Goal: Entertainment & Leisure: Consume media (video, audio)

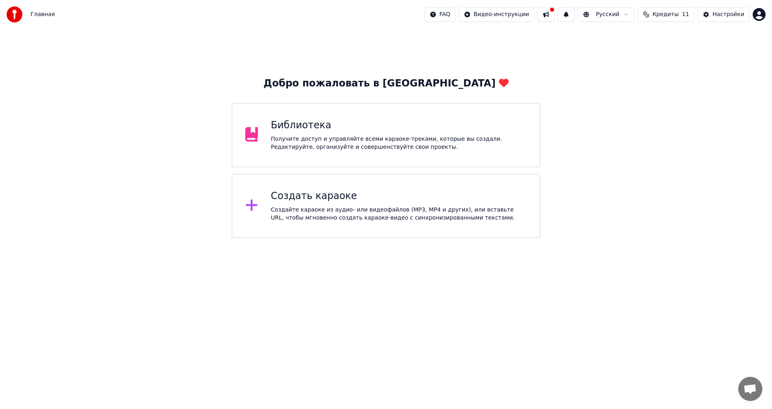
click at [326, 125] on div "Библиотека" at bounding box center [399, 125] width 256 height 13
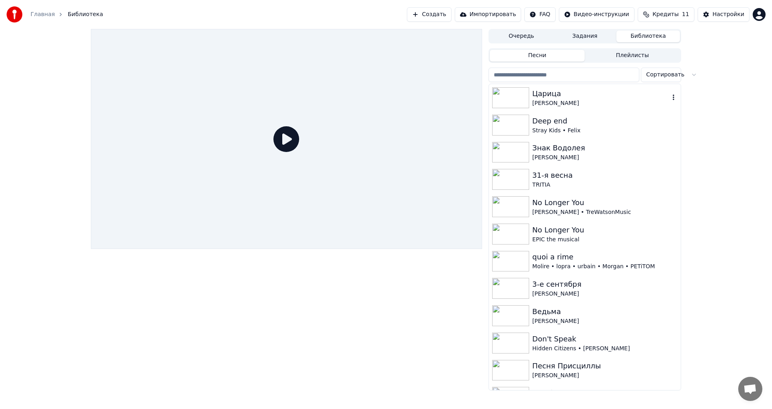
click at [506, 98] on img at bounding box center [510, 97] width 37 height 21
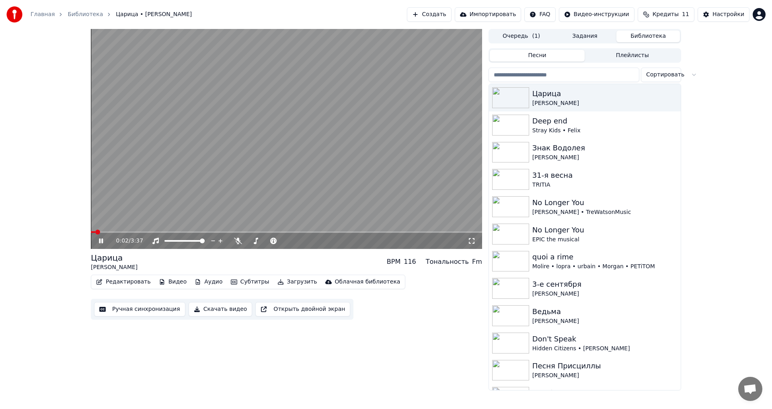
click at [256, 157] on video at bounding box center [286, 139] width 391 height 220
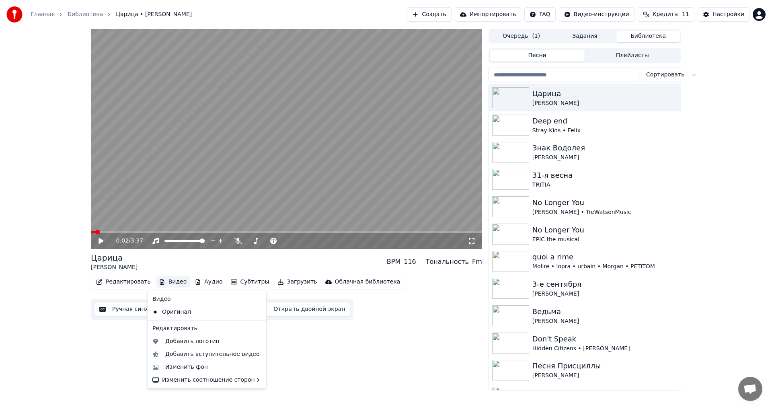
click at [171, 279] on button "Видео" at bounding box center [173, 281] width 35 height 11
click at [215, 367] on div "Изменить фон" at bounding box center [213, 367] width 96 height 8
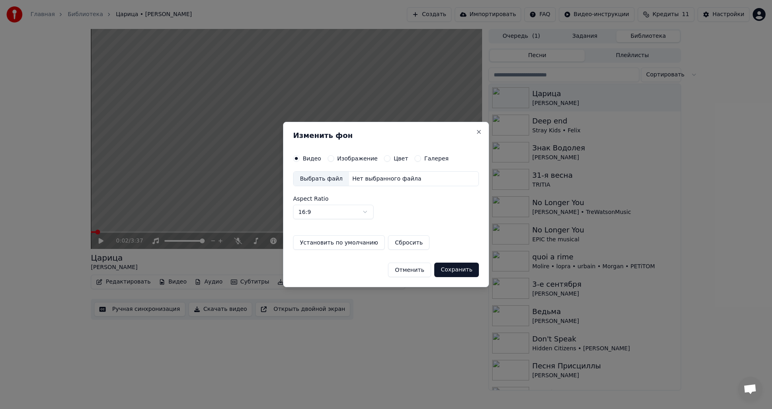
click at [322, 180] on div "Выбрать файл" at bounding box center [320, 179] width 55 height 14
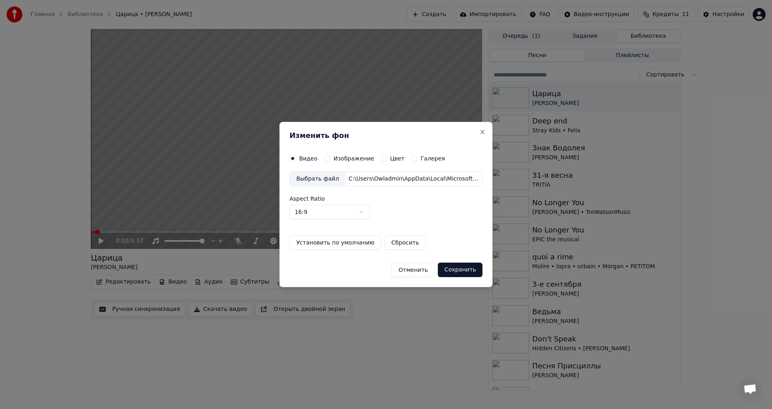
click at [452, 270] on button "Сохранить" at bounding box center [460, 269] width 45 height 14
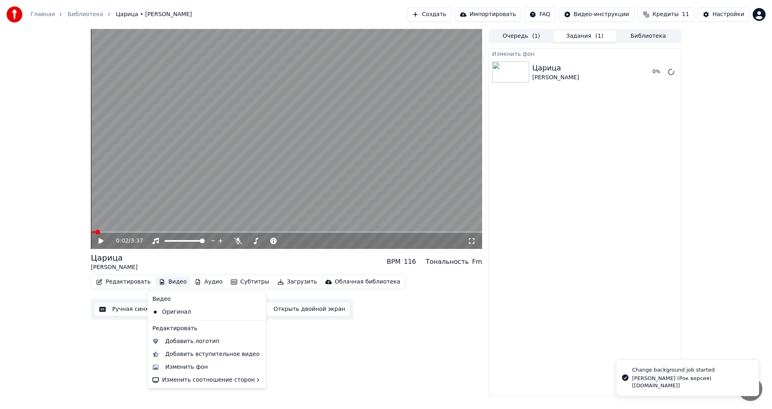
click at [167, 279] on button "Видео" at bounding box center [173, 281] width 35 height 11
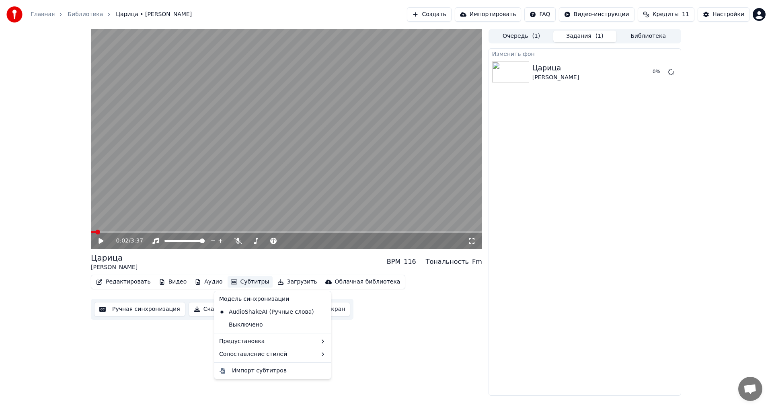
click at [682, 123] on div "0:02 / 3:37 Царица [PERSON_NAME] BPM 116 Тональность Fm Редактировать Видео Ауд…" at bounding box center [385, 212] width 603 height 367
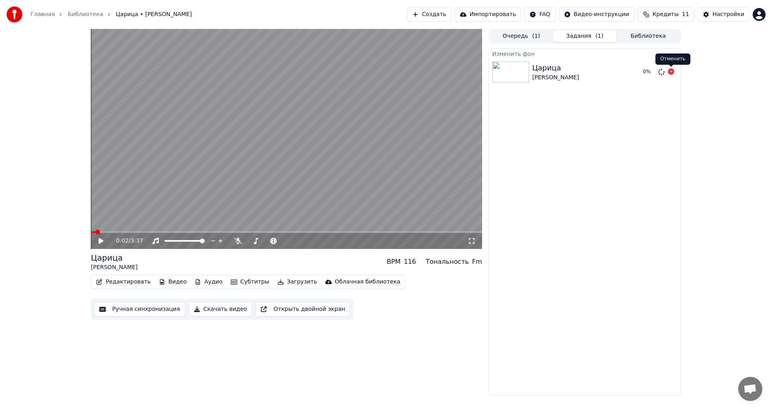
click at [672, 73] on icon at bounding box center [671, 71] width 6 height 6
click at [593, 35] on button "Задания" at bounding box center [585, 37] width 64 height 12
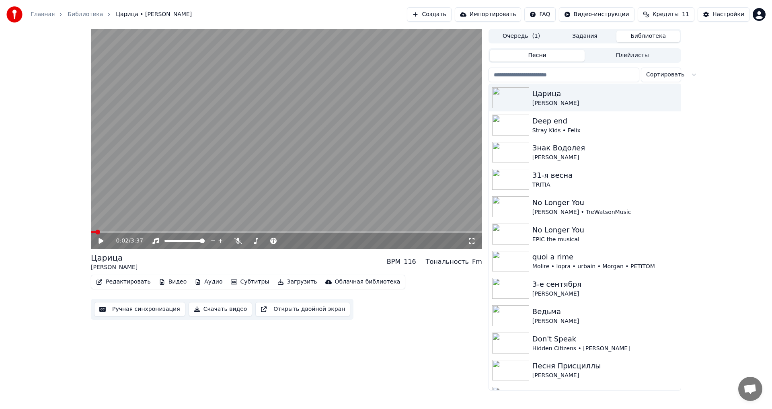
click at [647, 42] on button "Библиотека" at bounding box center [648, 37] width 64 height 12
click at [604, 95] on div "Царица" at bounding box center [600, 93] width 137 height 11
click at [537, 124] on div "Deep end" at bounding box center [600, 120] width 137 height 11
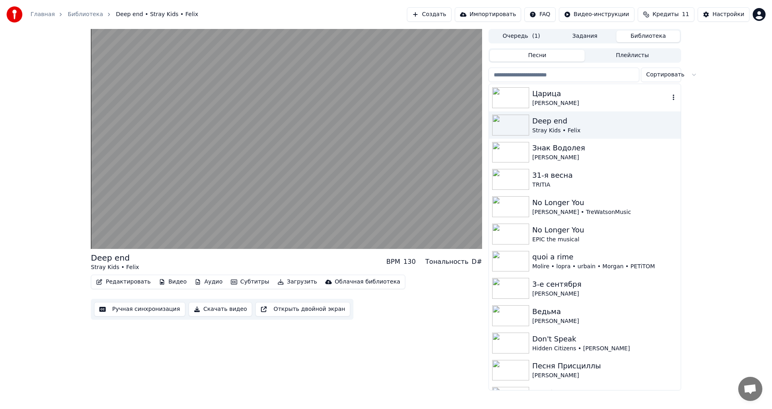
click at [564, 88] on div "Царица" at bounding box center [600, 93] width 137 height 11
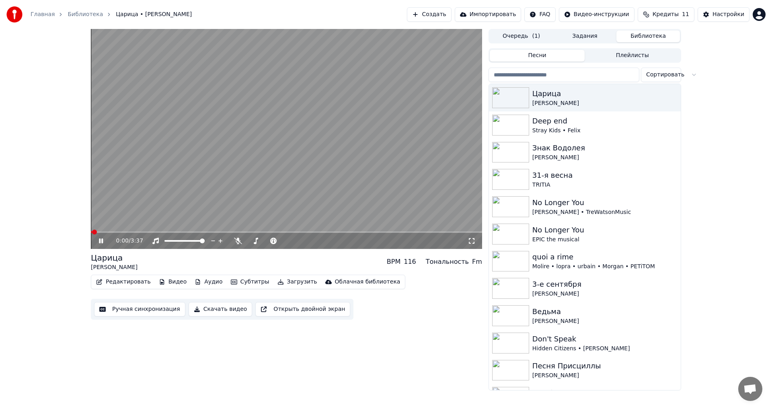
click at [234, 186] on video at bounding box center [286, 139] width 391 height 220
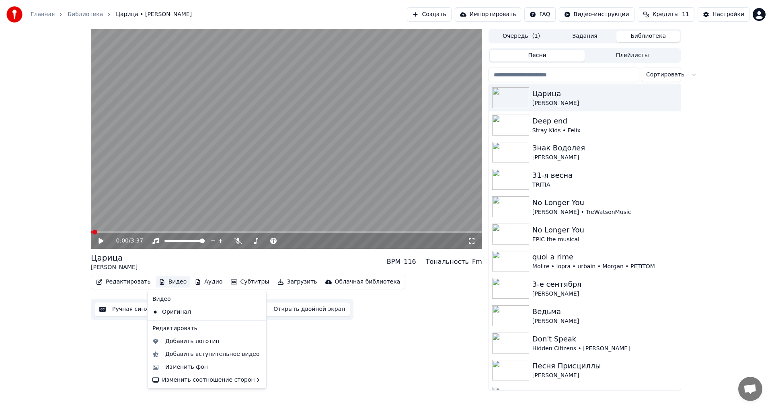
click at [168, 284] on button "Видео" at bounding box center [173, 281] width 35 height 11
click at [246, 363] on div "Изменить фон" at bounding box center [213, 367] width 96 height 8
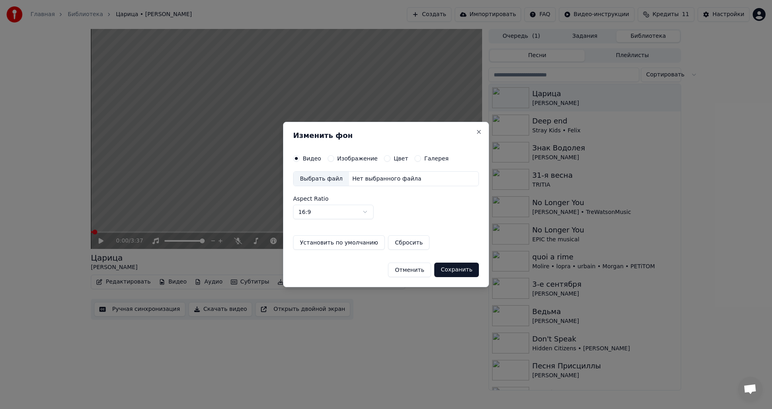
click at [353, 177] on div "Нет выбранного файла" at bounding box center [387, 179] width 76 height 8
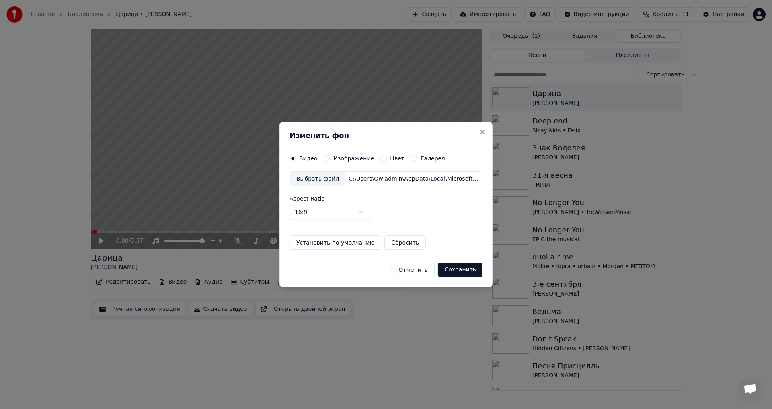
click at [361, 161] on label "Изображение" at bounding box center [353, 159] width 41 height 6
click at [330, 161] on button "Изображение" at bounding box center [327, 158] width 6 height 6
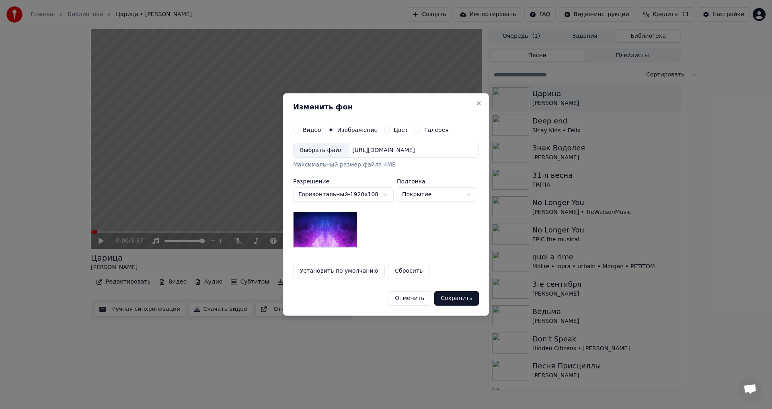
click at [324, 146] on div "Выбрать файл" at bounding box center [320, 150] width 55 height 14
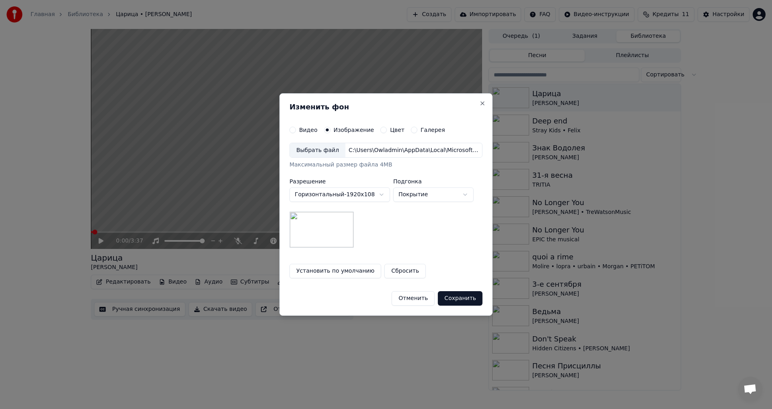
click at [458, 297] on button "Сохранить" at bounding box center [460, 298] width 45 height 14
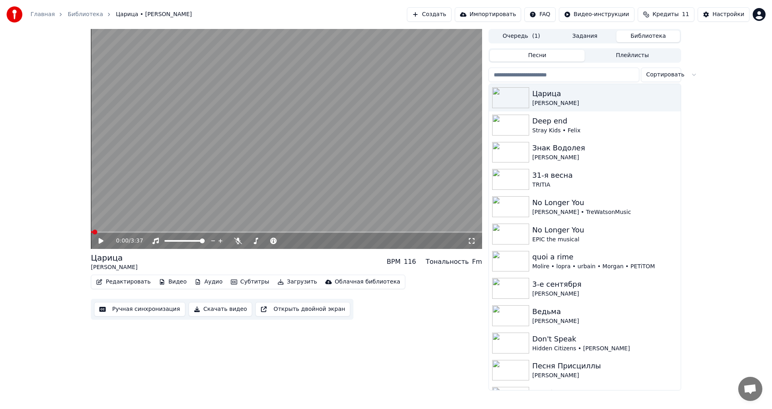
click at [631, 37] on button "Библиотека" at bounding box center [648, 37] width 64 height 12
click at [565, 119] on div "Deep end" at bounding box center [600, 120] width 137 height 11
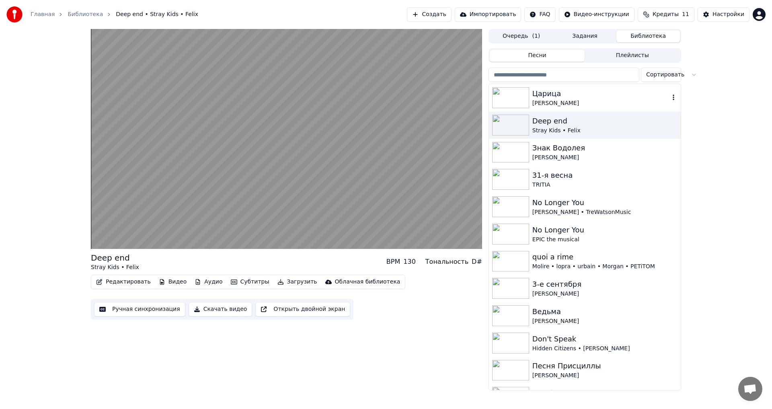
click at [534, 101] on div "[PERSON_NAME]" at bounding box center [600, 103] width 137 height 8
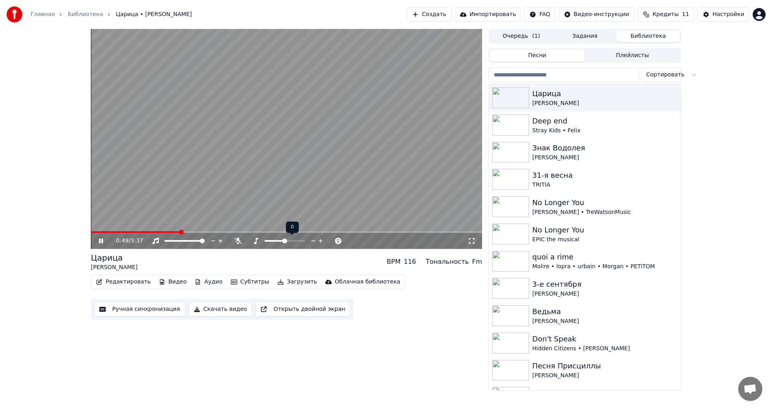
click at [311, 241] on icon at bounding box center [313, 241] width 8 height 8
click at [102, 233] on span at bounding box center [137, 232] width 92 height 2
drag, startPoint x: 87, startPoint y: 233, endPoint x: 92, endPoint y: 234, distance: 5.3
click at [87, 233] on div "0:06 / 3:37 Царица [PERSON_NAME] BPM 116 Тональность D#m Редактировать Видео Ау…" at bounding box center [385, 209] width 603 height 361
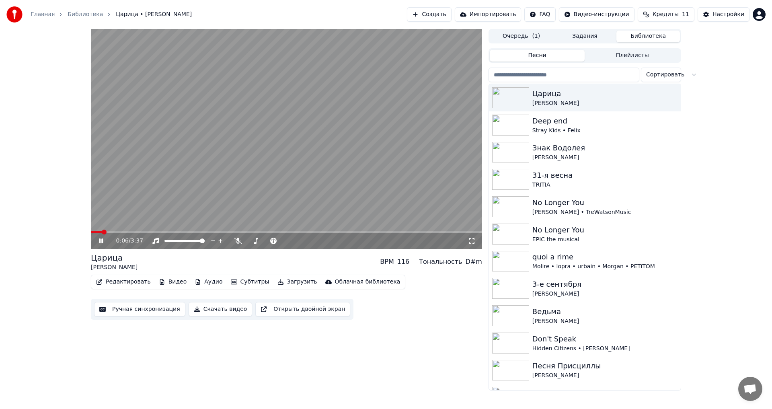
drag, startPoint x: 96, startPoint y: 234, endPoint x: 91, endPoint y: 233, distance: 5.3
click at [92, 233] on div "0:06 / 3:37" at bounding box center [286, 241] width 391 height 16
click at [90, 233] on div "0:06 / 3:37 Царица [PERSON_NAME] BPM 116 Тональность D#m Редактировать Видео Ау…" at bounding box center [385, 209] width 603 height 361
click at [91, 233] on span at bounding box center [91, 232] width 0 height 2
click at [358, 130] on video at bounding box center [286, 139] width 391 height 220
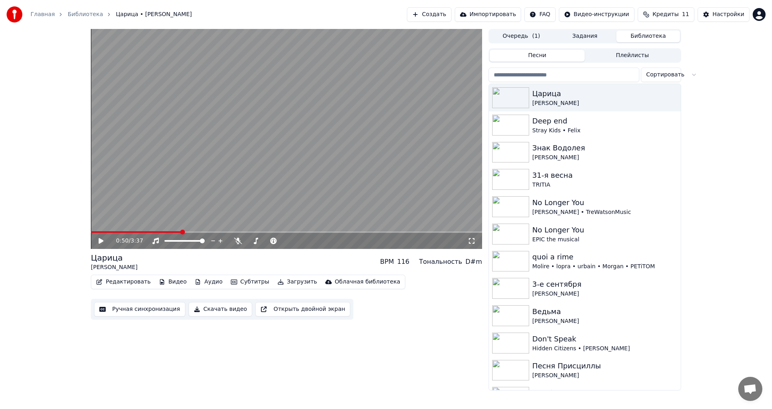
drag, startPoint x: 209, startPoint y: 309, endPoint x: 304, endPoint y: 242, distance: 117.3
click at [289, 272] on div "Царица [PERSON_NAME] BPM 116 Тональность D#m Редактировать Видео Аудио Субтитры…" at bounding box center [286, 286] width 391 height 68
drag, startPoint x: 337, startPoint y: 193, endPoint x: 319, endPoint y: 219, distance: 31.5
click at [335, 197] on video at bounding box center [286, 139] width 391 height 220
click at [272, 231] on span at bounding box center [286, 232] width 391 height 2
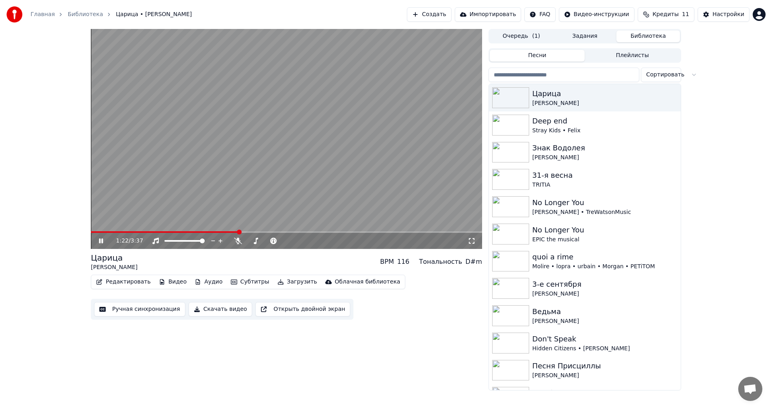
click at [238, 232] on span at bounding box center [164, 232] width 147 height 2
click at [297, 183] on video at bounding box center [286, 139] width 391 height 220
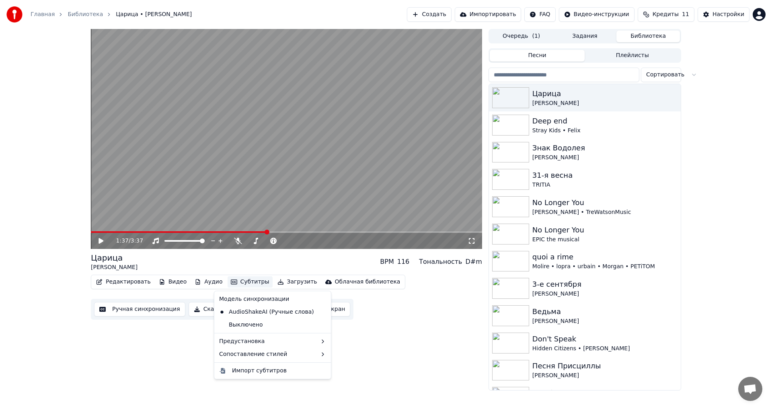
click at [228, 282] on button "Субтитры" at bounding box center [249, 281] width 45 height 11
click at [339, 359] on div "2 Lines - Dynamic (Horizontal)" at bounding box center [370, 356] width 101 height 13
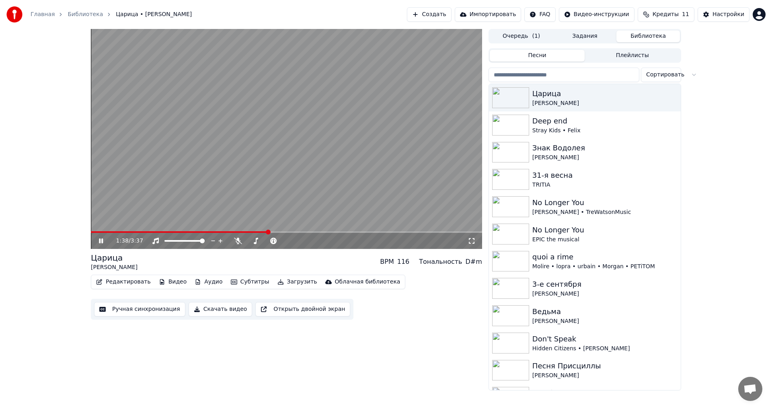
click at [253, 107] on video at bounding box center [286, 139] width 391 height 220
click at [262, 230] on video at bounding box center [286, 139] width 391 height 220
click at [260, 231] on span at bounding box center [180, 232] width 178 height 2
click at [341, 159] on video at bounding box center [286, 139] width 391 height 220
click at [256, 232] on span at bounding box center [174, 232] width 166 height 2
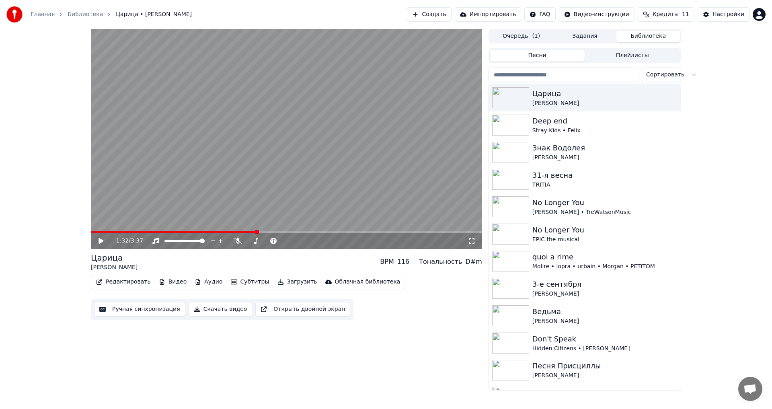
click at [266, 111] on video at bounding box center [286, 139] width 391 height 220
click at [305, 103] on video at bounding box center [286, 139] width 391 height 220
click at [279, 143] on video at bounding box center [286, 139] width 391 height 220
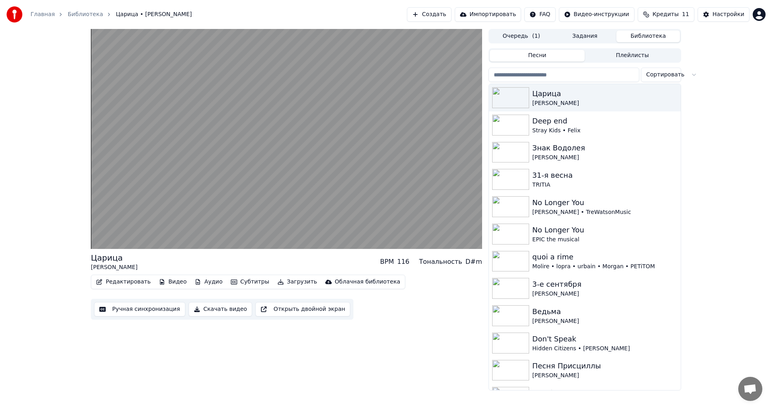
click at [283, 142] on video at bounding box center [286, 139] width 391 height 220
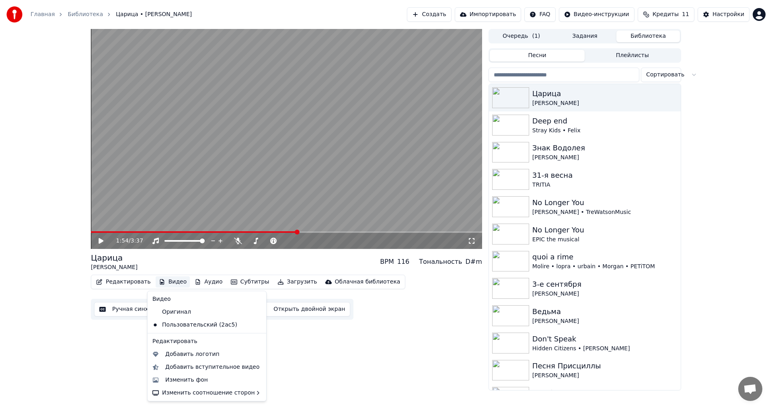
click at [168, 280] on button "Видео" at bounding box center [173, 281] width 35 height 11
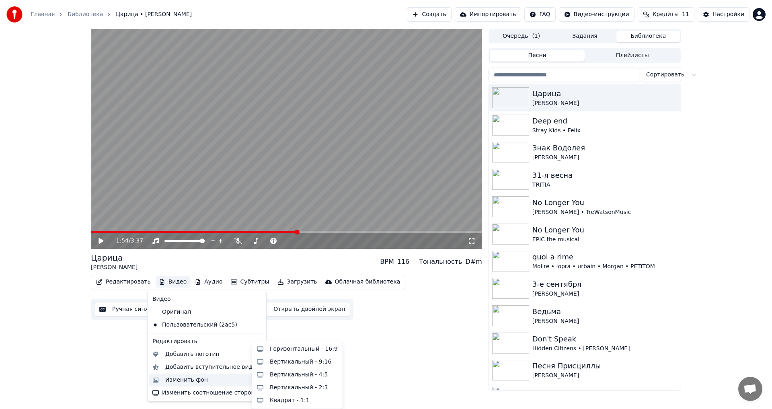
click at [184, 381] on div "Изменить фон" at bounding box center [186, 380] width 43 height 8
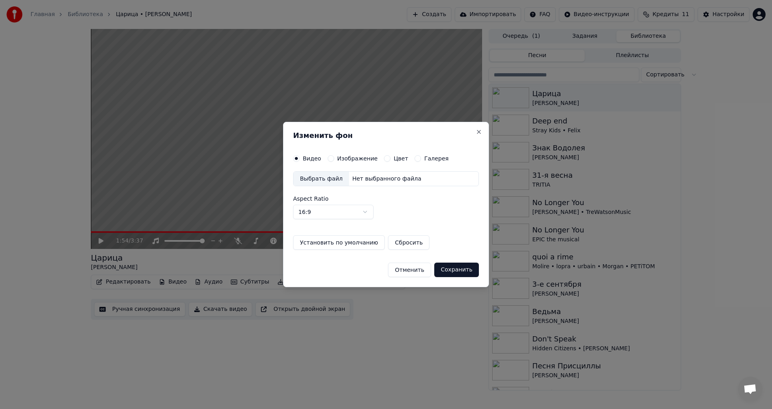
click at [340, 160] on label "Изображение" at bounding box center [357, 159] width 41 height 6
click at [334, 160] on button "Изображение" at bounding box center [331, 158] width 6 height 6
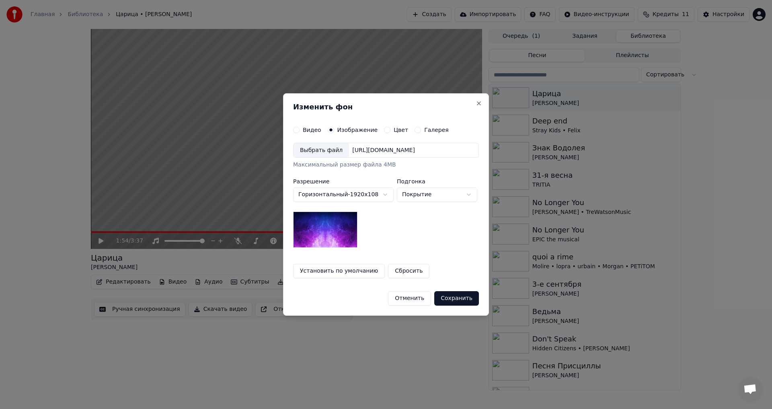
click at [319, 155] on div "Выбрать файл" at bounding box center [320, 150] width 55 height 14
click at [448, 297] on button "Сохранить" at bounding box center [456, 298] width 45 height 14
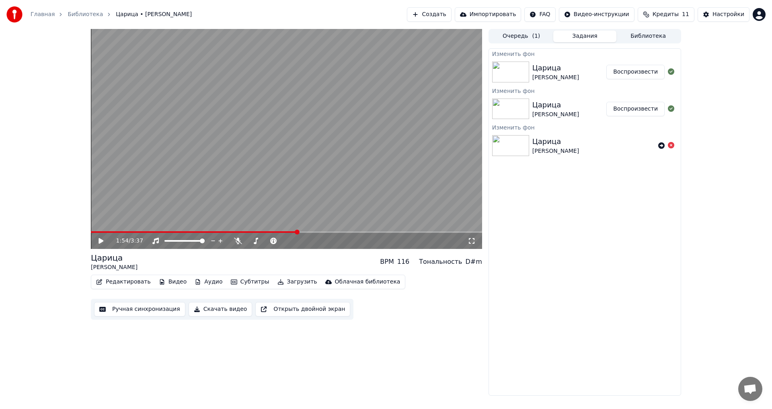
click at [415, 146] on video at bounding box center [286, 139] width 391 height 220
click at [643, 73] on button "Воспроизвести" at bounding box center [635, 72] width 58 height 14
click at [278, 231] on span at bounding box center [286, 232] width 391 height 2
click at [373, 233] on div "2:32 / 3:37" at bounding box center [286, 241] width 391 height 16
click at [378, 231] on span at bounding box center [286, 232] width 391 height 2
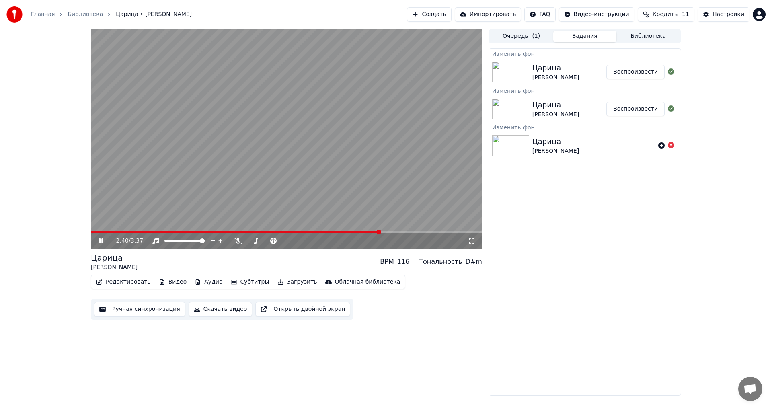
click at [399, 234] on div "2:40 / 3:37" at bounding box center [286, 241] width 391 height 16
click at [397, 232] on span at bounding box center [286, 232] width 391 height 2
click at [392, 231] on span at bounding box center [245, 232] width 309 height 2
click at [375, 233] on span at bounding box center [233, 232] width 284 height 2
click at [439, 232] on span at bounding box center [286, 232] width 391 height 2
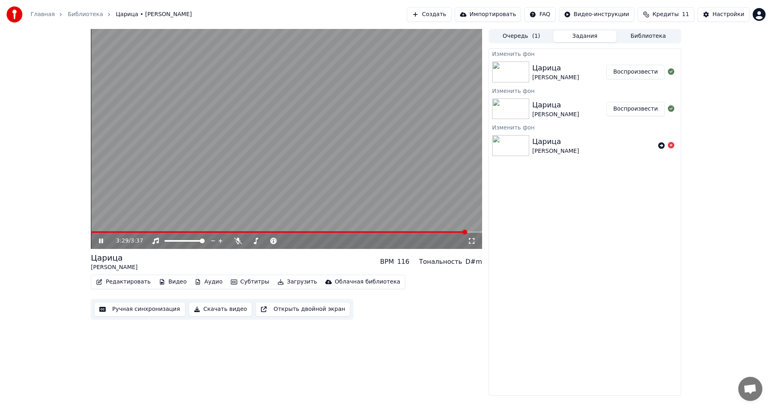
click at [467, 232] on span at bounding box center [286, 232] width 391 height 2
click at [251, 189] on video at bounding box center [286, 139] width 391 height 220
click at [204, 310] on button "Скачать видео" at bounding box center [220, 309] width 64 height 14
click at [451, 12] on button "Создать" at bounding box center [429, 14] width 44 height 14
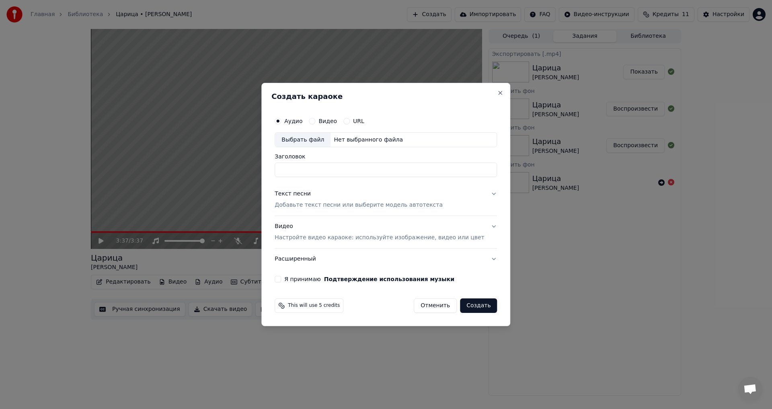
click at [307, 139] on div "Выбрать файл" at bounding box center [302, 140] width 55 height 14
type input "**********"
click at [373, 198] on div "Текст песни Добавьте текст песни или выберите модель автотекста" at bounding box center [359, 199] width 168 height 19
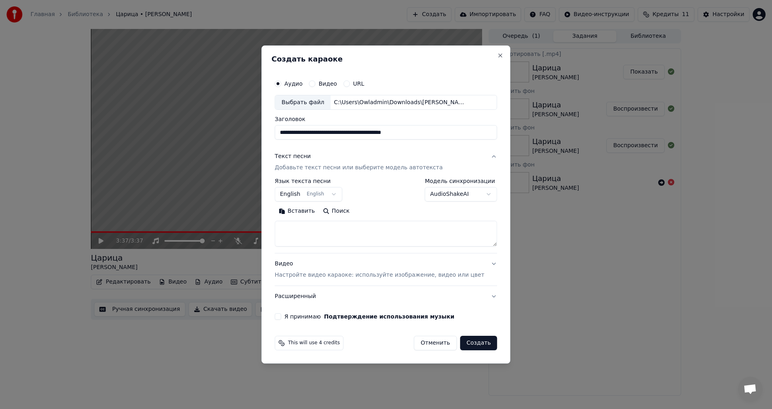
click at [351, 162] on div "Текст песни Добавьте текст песни или выберите модель автотекста" at bounding box center [359, 162] width 168 height 19
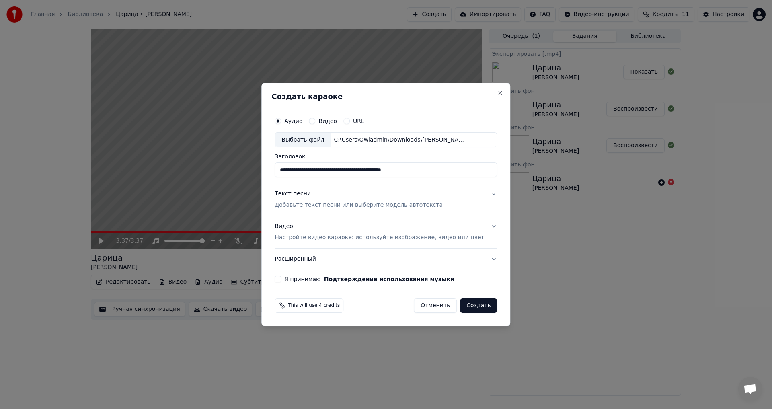
click at [324, 205] on p "Добавьте текст песни или выберите модель автотекста" at bounding box center [359, 205] width 168 height 8
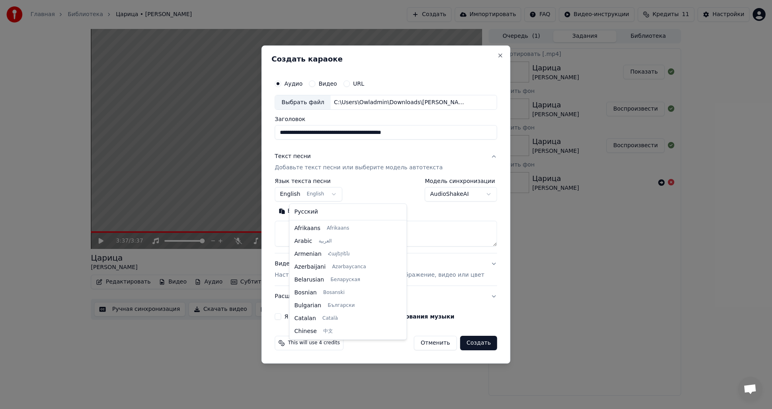
click at [308, 198] on body "Главная Библиотека Царица • [PERSON_NAME] Создать Импортировать FAQ Видео-инстр…" at bounding box center [386, 204] width 772 height 409
click at [431, 239] on body "Главная Библиотека Царица • [PERSON_NAME] Создать Импортировать FAQ Видео-инстр…" at bounding box center [386, 204] width 772 height 409
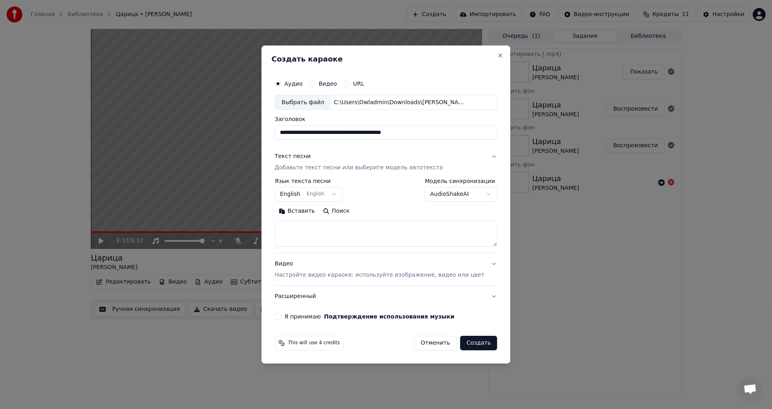
click at [399, 229] on textarea at bounding box center [386, 234] width 222 height 26
paste textarea "**********"
type textarea "**********"
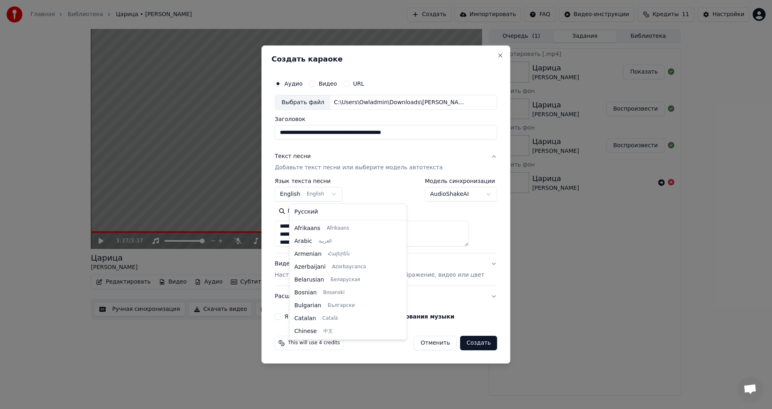
click at [317, 197] on body "Главная Библиотека Царица • [PERSON_NAME] Создать Импортировать FAQ Видео-инстр…" at bounding box center [386, 204] width 772 height 409
select select "**"
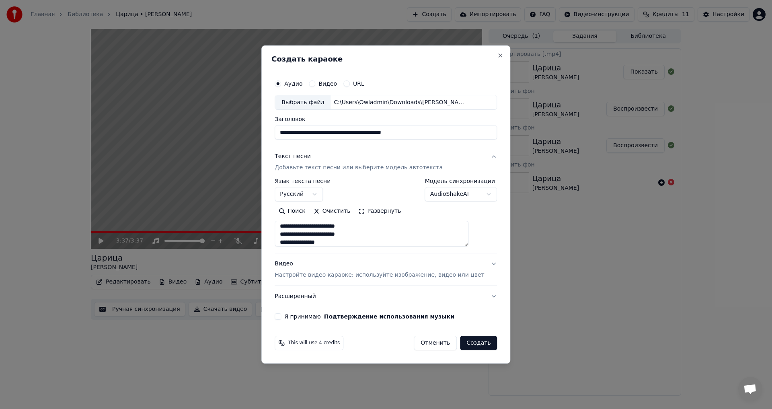
click at [311, 321] on div "**********" at bounding box center [385, 197] width 229 height 251
click at [308, 315] on label "Я принимаю Подтверждение использования музыки" at bounding box center [369, 316] width 170 height 6
click at [281, 315] on button "Я принимаю Подтверждение использования музыки" at bounding box center [278, 316] width 6 height 6
click at [329, 273] on p "Настройте видео караоке: используйте изображение, видео или цвет" at bounding box center [379, 275] width 209 height 8
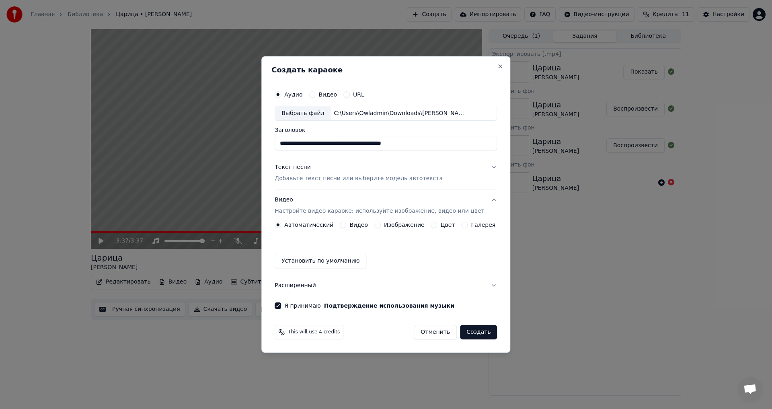
click at [408, 229] on div "Автоматический Видео Изображение Цвет Галерея Установить по умолчанию" at bounding box center [386, 244] width 222 height 47
click at [405, 225] on label "Изображение" at bounding box center [404, 225] width 41 height 6
click at [381, 225] on button "Изображение" at bounding box center [377, 224] width 6 height 6
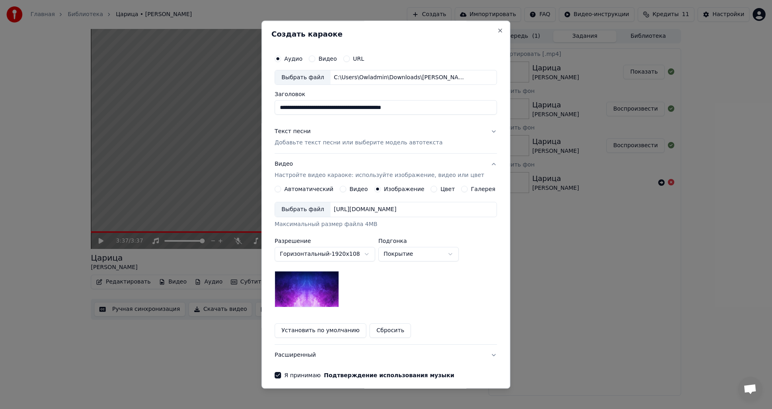
click at [325, 206] on div "Выбрать файл" at bounding box center [302, 210] width 55 height 14
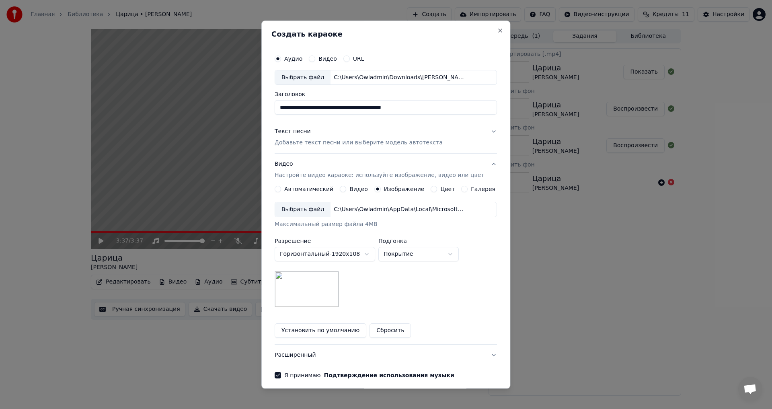
click at [301, 358] on button "Расширенный" at bounding box center [386, 355] width 222 height 21
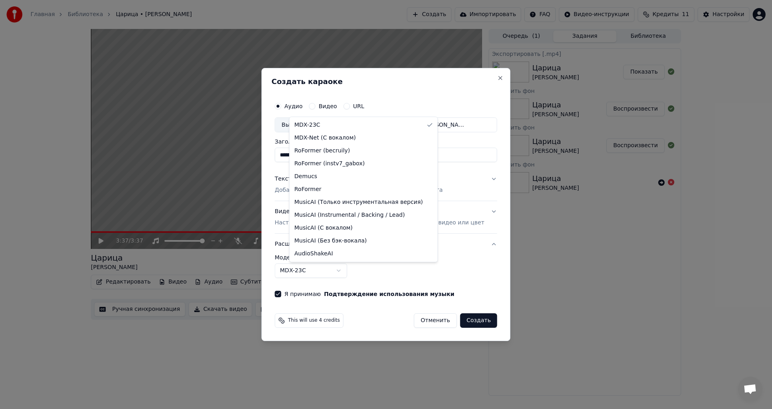
click at [318, 265] on body "Главная Библиотека Царица • [PERSON_NAME] Создать Импортировать FAQ Видео-инстр…" at bounding box center [386, 204] width 772 height 409
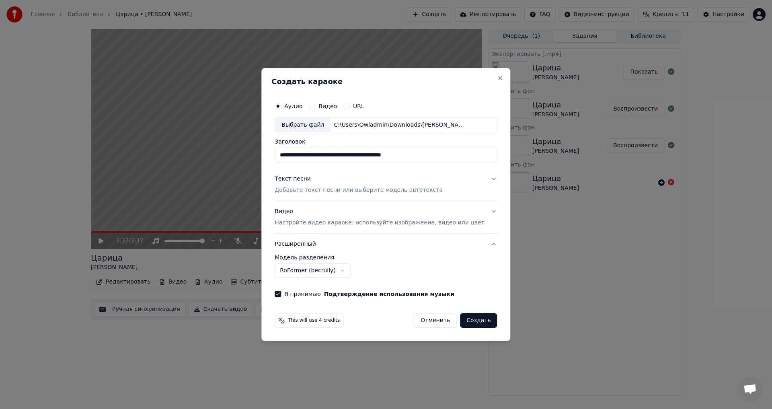
click at [462, 324] on button "Создать" at bounding box center [478, 320] width 37 height 14
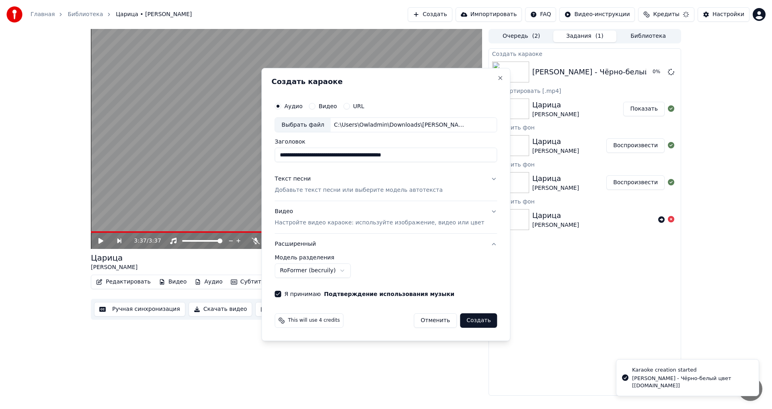
select select "******"
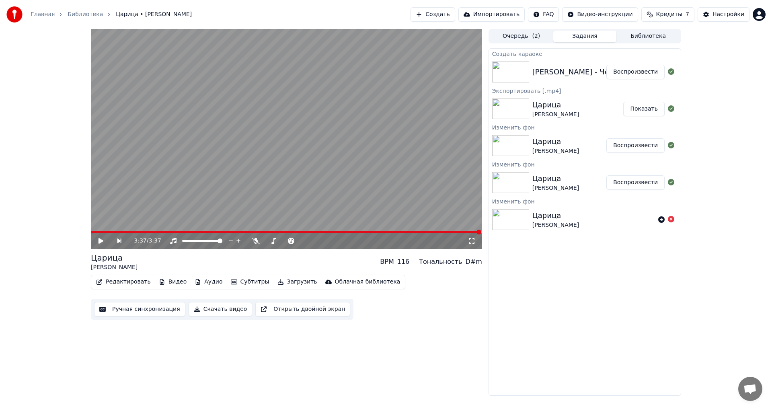
click at [627, 74] on button "Воспроизвести" at bounding box center [635, 72] width 58 height 14
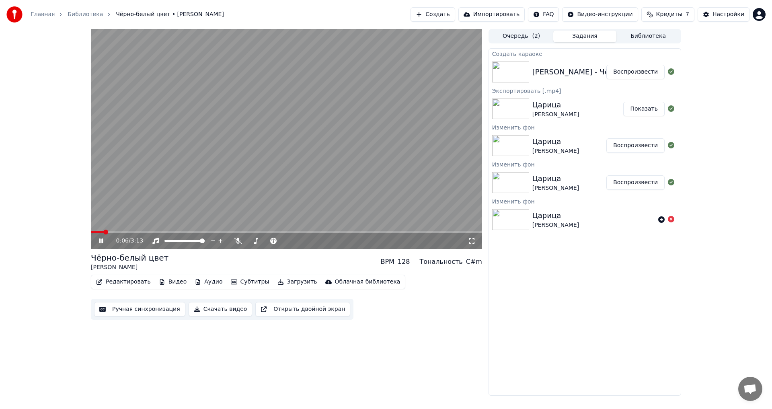
click at [175, 283] on button "Видео" at bounding box center [173, 281] width 35 height 11
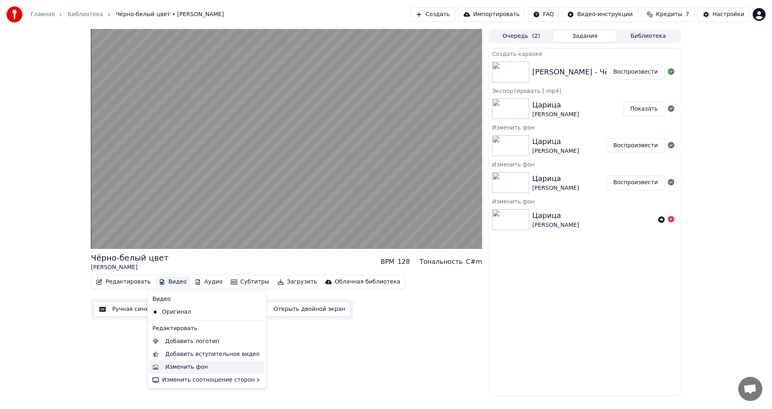
click at [184, 367] on div "Изменить фон" at bounding box center [186, 367] width 43 height 8
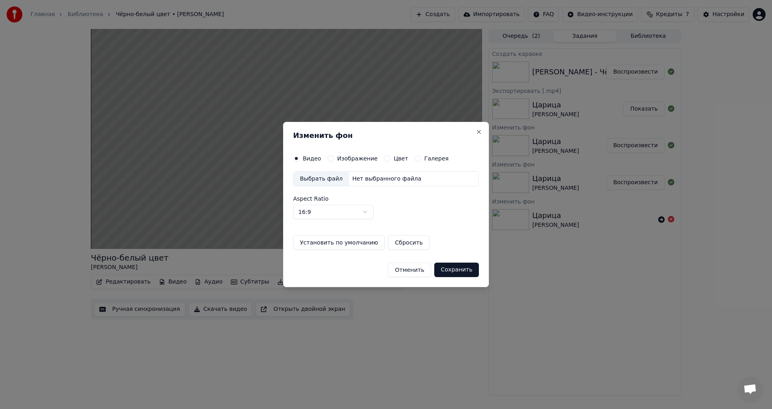
click at [345, 161] on label "Изображение" at bounding box center [357, 159] width 41 height 6
click at [334, 161] on button "Изображение" at bounding box center [331, 158] width 6 height 6
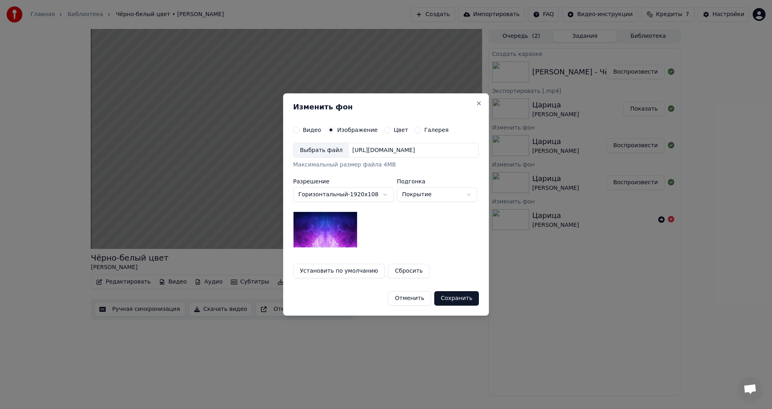
click at [349, 150] on div "[URL][DOMAIN_NAME]" at bounding box center [383, 150] width 69 height 8
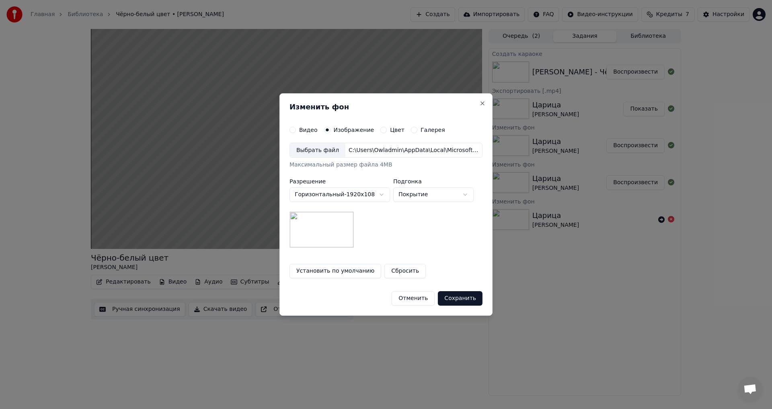
click at [316, 147] on div "Выбрать файл" at bounding box center [317, 150] width 55 height 14
click at [457, 297] on button "Сохранить" at bounding box center [460, 298] width 45 height 14
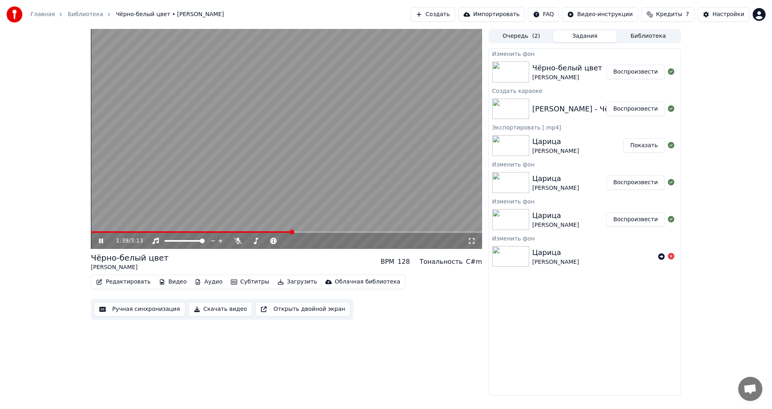
click at [637, 64] on div "Чёрно-белый цвет [PERSON_NAME] Воспроизвести" at bounding box center [585, 71] width 192 height 27
click at [638, 73] on button "Воспроизвести" at bounding box center [635, 72] width 58 height 14
click at [580, 74] on div "[PERSON_NAME]" at bounding box center [567, 78] width 70 height 8
click at [580, 102] on div "[PERSON_NAME] - Чёрно-белый цвет [[DOMAIN_NAME]] Воспроизвести" at bounding box center [585, 108] width 192 height 27
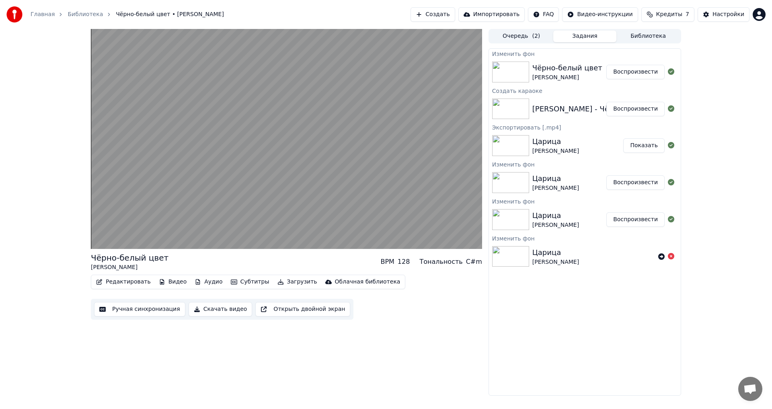
click at [578, 67] on div "Чёрно-белый цвет" at bounding box center [567, 67] width 70 height 11
click at [579, 99] on div "[PERSON_NAME] - Чёрно-белый цвет [[DOMAIN_NAME]] Воспроизвести" at bounding box center [585, 108] width 192 height 27
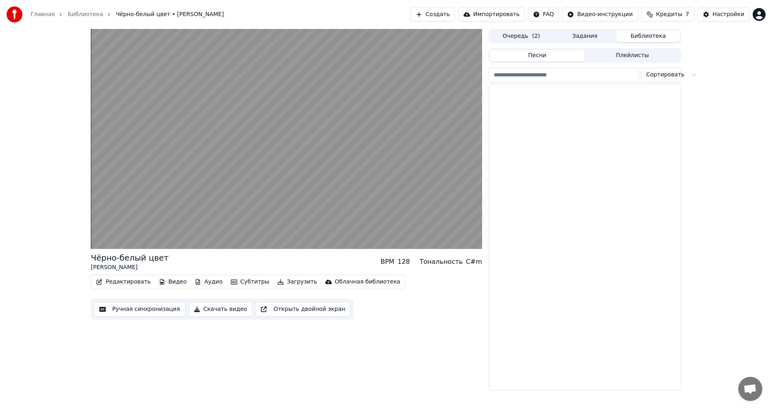
click at [630, 36] on button "Библиотека" at bounding box center [648, 37] width 64 height 12
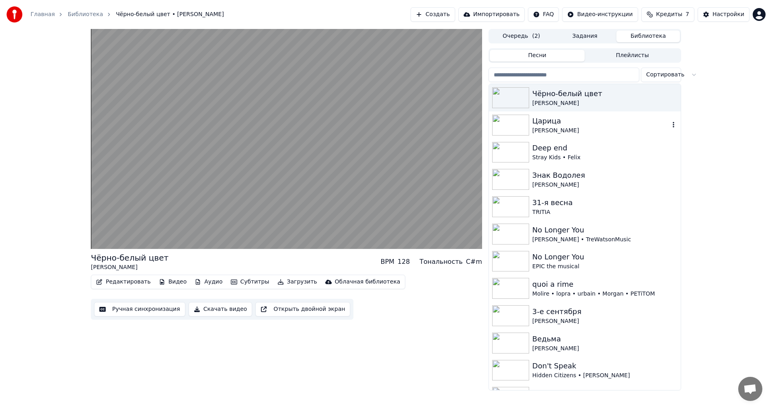
click at [586, 118] on div "Царица" at bounding box center [600, 120] width 137 height 11
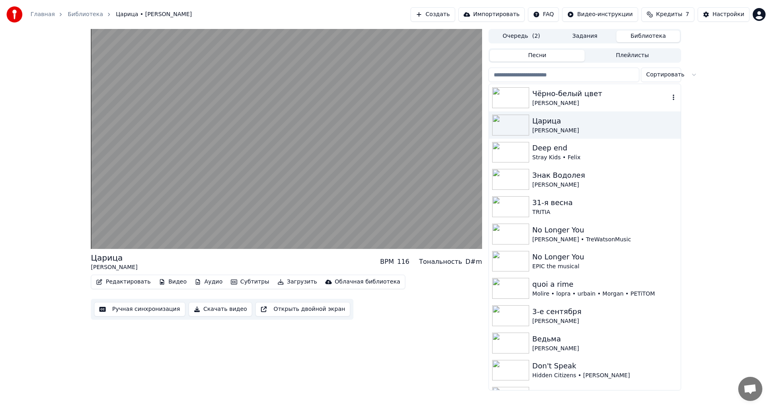
click at [590, 100] on div "[PERSON_NAME]" at bounding box center [600, 103] width 137 height 8
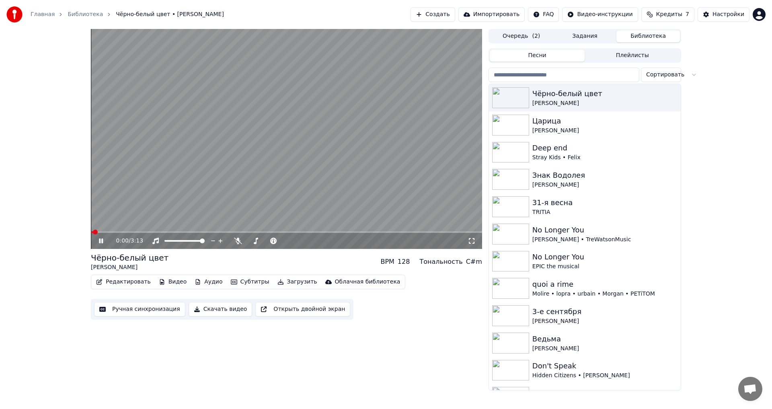
click at [374, 137] on video at bounding box center [286, 139] width 391 height 220
click at [171, 279] on button "Видео" at bounding box center [173, 281] width 35 height 11
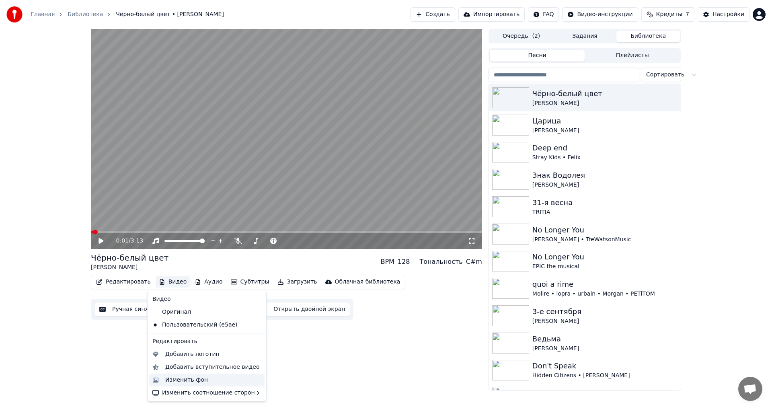
click at [199, 384] on div "Изменить фон" at bounding box center [206, 379] width 115 height 13
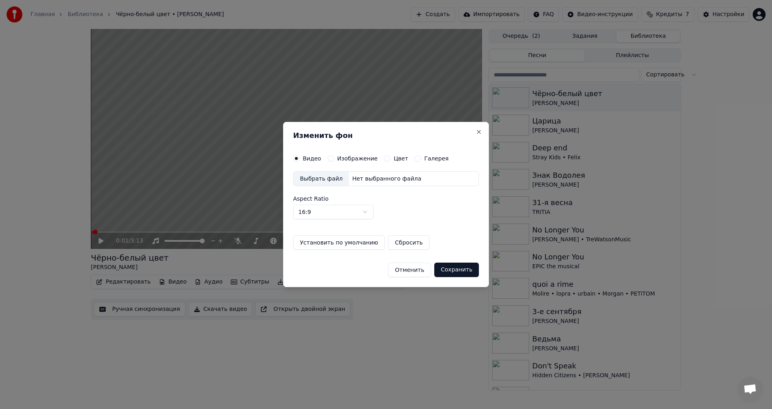
click at [322, 178] on div "Выбрать файл" at bounding box center [320, 179] width 55 height 14
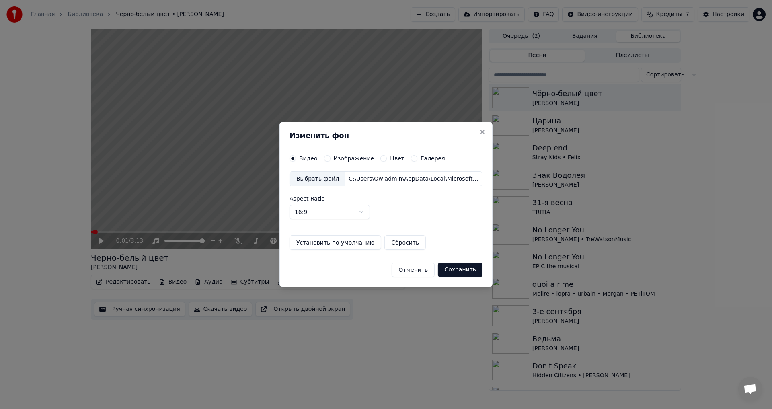
click at [341, 156] on label "Изображение" at bounding box center [353, 159] width 41 height 6
click at [330, 156] on button "Изображение" at bounding box center [327, 158] width 6 height 6
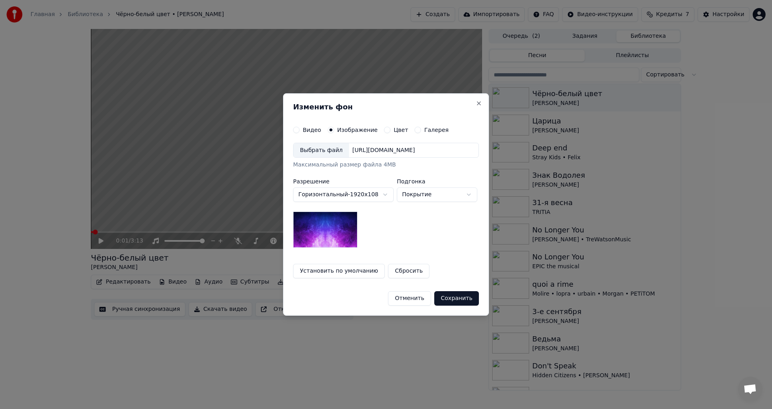
click at [311, 151] on div "Выбрать файл" at bounding box center [320, 150] width 55 height 14
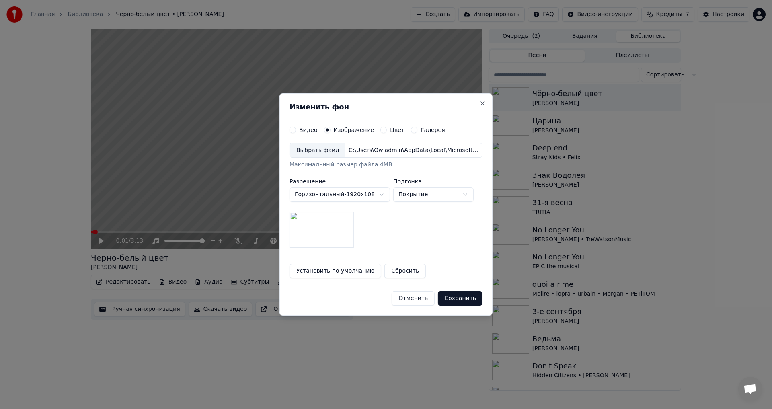
click at [458, 294] on button "Сохранить" at bounding box center [460, 298] width 45 height 14
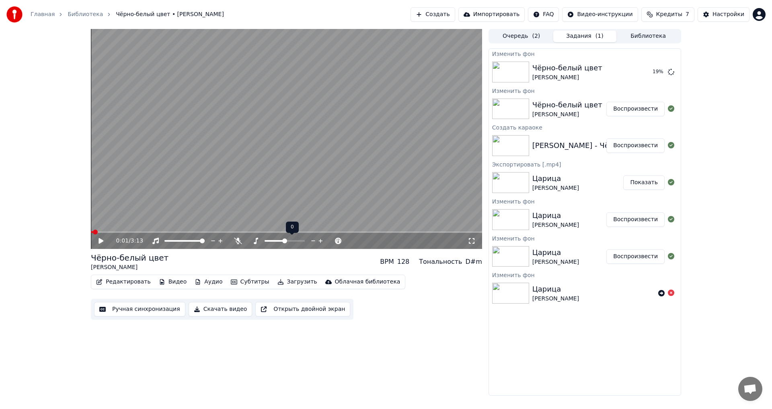
click at [283, 241] on span at bounding box center [284, 240] width 5 height 5
click at [264, 157] on video at bounding box center [286, 139] width 391 height 220
click at [285, 119] on video at bounding box center [286, 139] width 391 height 220
